Goal: Transaction & Acquisition: Purchase product/service

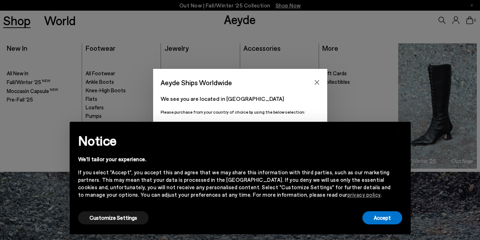
click at [305, 156] on div "We'll tailor your experience." at bounding box center [234, 159] width 313 height 7
click at [386, 222] on button "Accept" at bounding box center [382, 217] width 40 height 13
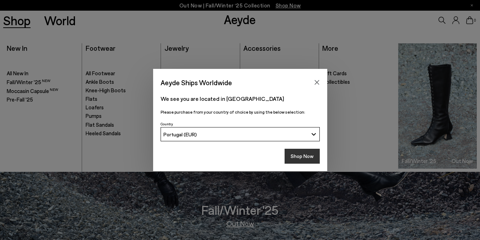
click at [301, 156] on button "Shop Now" at bounding box center [302, 156] width 35 height 15
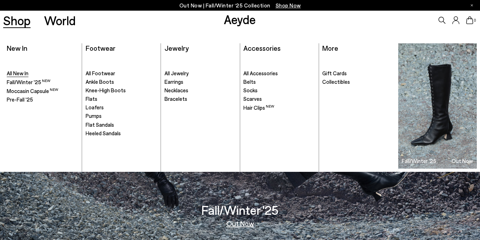
click at [24, 75] on span "All New In" at bounding box center [18, 73] width 22 height 6
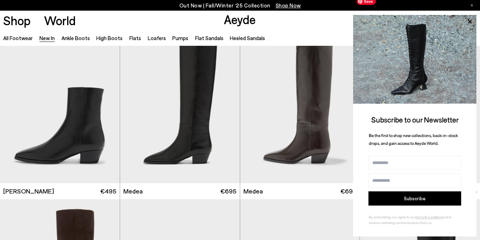
scroll to position [348, 0]
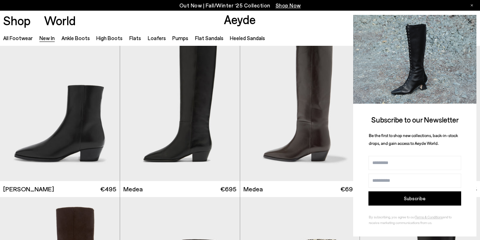
click at [471, 20] on icon at bounding box center [469, 21] width 9 height 9
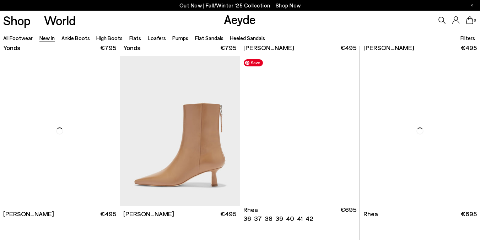
scroll to position [1153, 0]
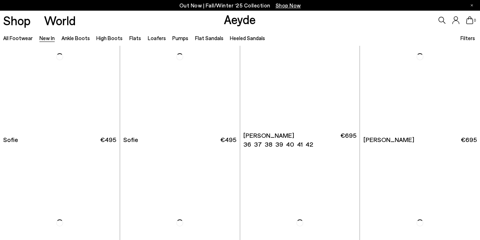
scroll to position [2281, 0]
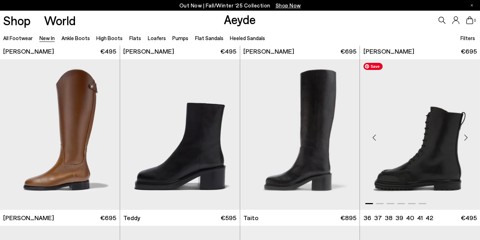
scroll to position [2983, 0]
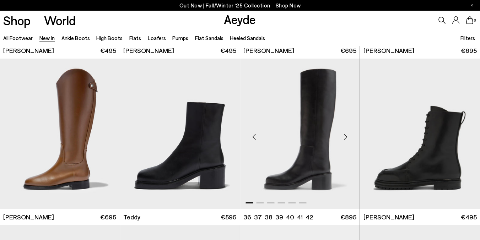
click at [346, 137] on div "Next slide" at bounding box center [345, 136] width 21 height 21
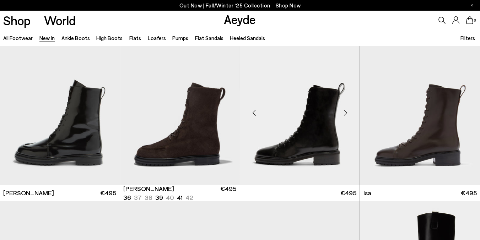
scroll to position [3342, 0]
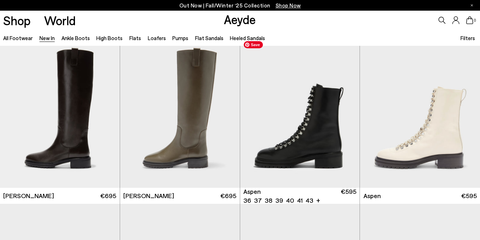
scroll to position [3501, 0]
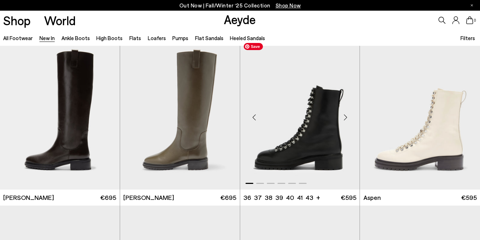
click at [347, 119] on div "Next slide" at bounding box center [345, 117] width 21 height 21
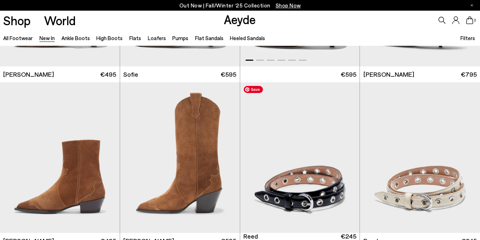
scroll to position [3980, 0]
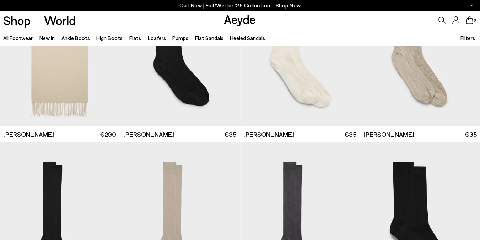
scroll to position [4752, 0]
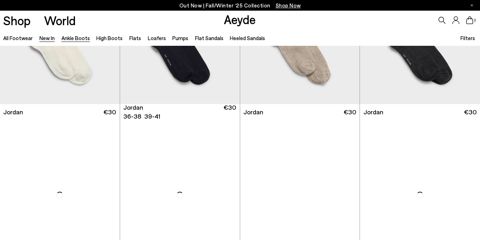
click at [79, 39] on link "Ankle Boots" at bounding box center [75, 38] width 28 height 6
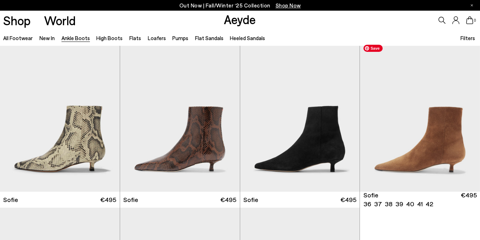
scroll to position [671, 0]
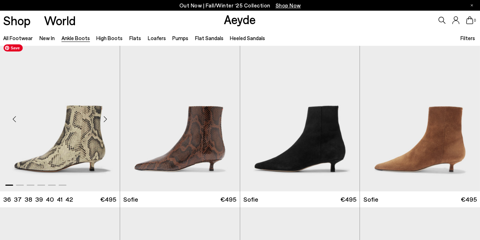
click at [105, 119] on div "Next slide" at bounding box center [105, 118] width 21 height 21
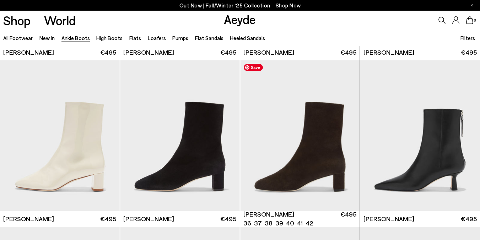
scroll to position [1331, 0]
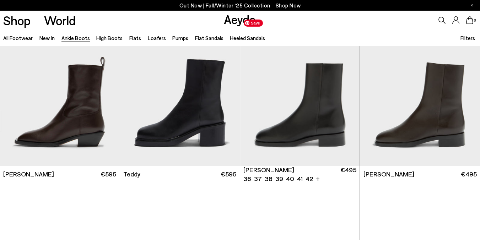
scroll to position [2195, 0]
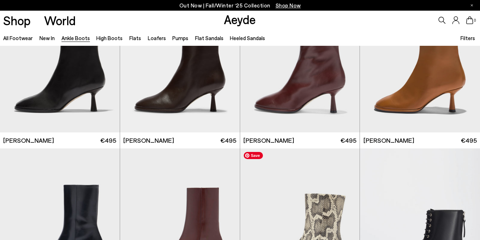
scroll to position [3195, 0]
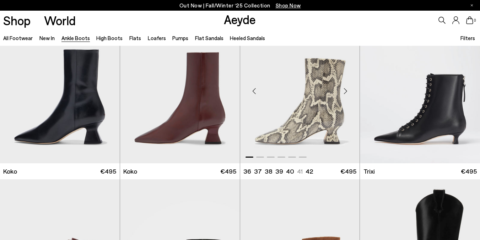
click at [347, 92] on div "Next slide" at bounding box center [345, 91] width 21 height 21
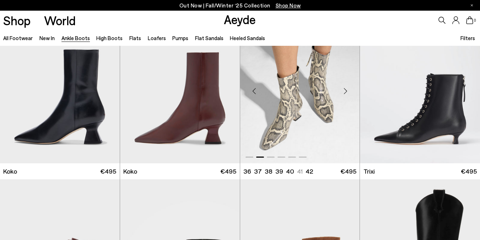
click at [347, 92] on div "Next slide" at bounding box center [345, 91] width 21 height 21
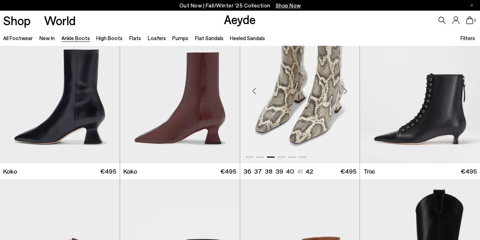
click at [347, 92] on div "Next slide" at bounding box center [345, 91] width 21 height 21
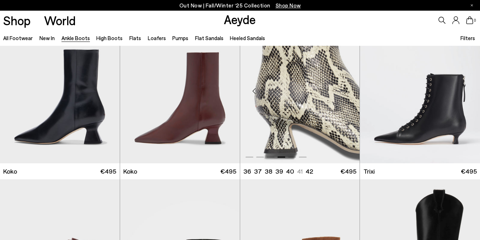
click at [347, 92] on div "Next slide" at bounding box center [345, 91] width 21 height 21
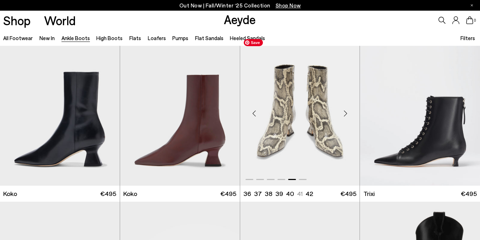
scroll to position [3174, 0]
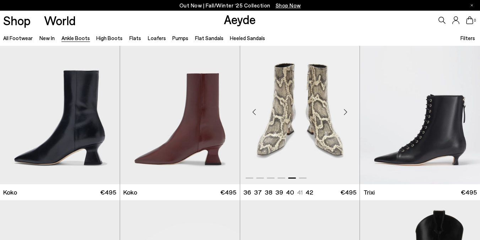
click at [348, 113] on div "Next slide" at bounding box center [345, 112] width 21 height 21
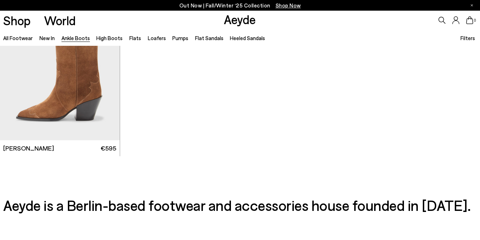
scroll to position [3618, 0]
